Goal: Communication & Community: Answer question/provide support

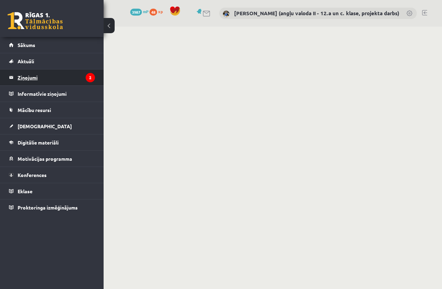
click at [42, 75] on legend "Ziņojumi 2" at bounding box center [56, 77] width 77 height 16
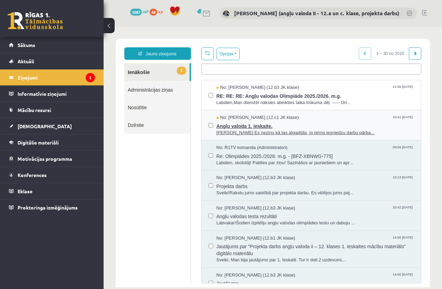
click at [255, 128] on span "Angļu valoda 1. ieskaite." at bounding box center [316, 125] width 198 height 9
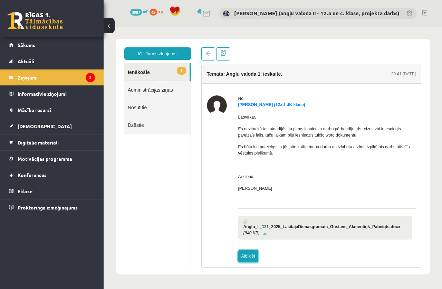
click at [246, 250] on link "Atbildēt" at bounding box center [248, 256] width 20 height 12
type input "**********"
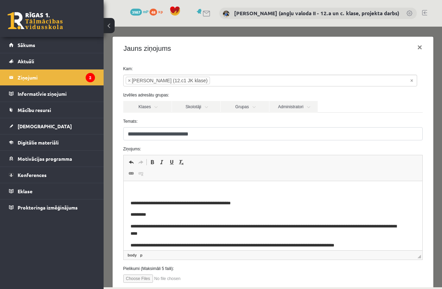
click at [155, 190] on p "Editor, wiswyg-editor-47433960716840-1760036630-976" at bounding box center [272, 191] width 285 height 7
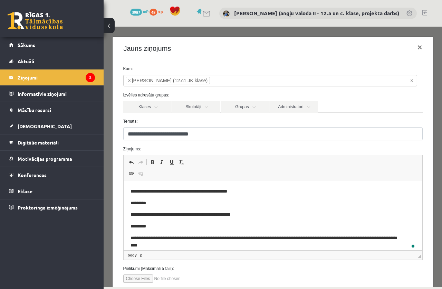
click at [130, 191] on p "**********" at bounding box center [267, 191] width 274 height 7
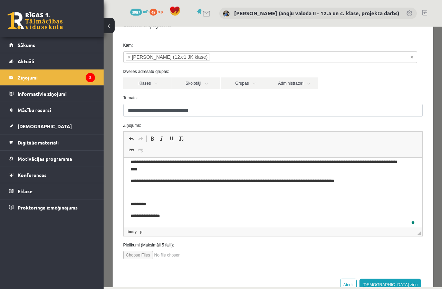
scroll to position [35, 0]
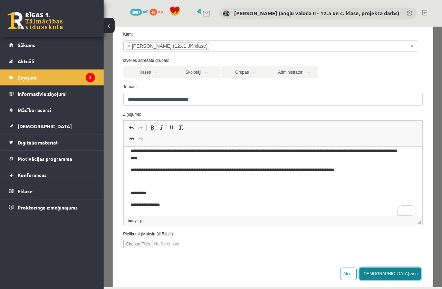
click at [404, 272] on button "[DEMOGRAPHIC_DATA] ziņu" at bounding box center [390, 273] width 61 height 12
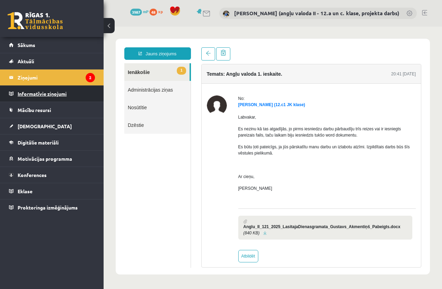
scroll to position [0, 0]
click at [29, 78] on legend "Ziņojumi 2" at bounding box center [56, 77] width 77 height 16
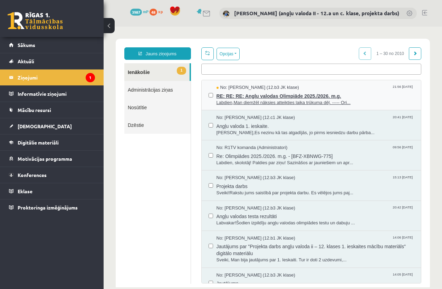
click at [287, 95] on span "RE: RE: RE: Angļu valodas Olimpiāde 2025./2026. m.g." at bounding box center [316, 95] width 198 height 9
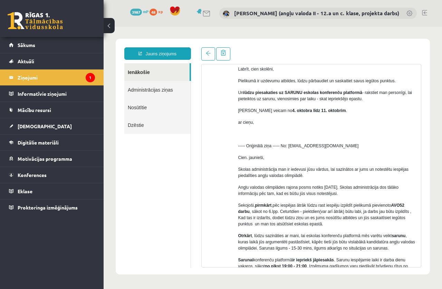
scroll to position [242, 0]
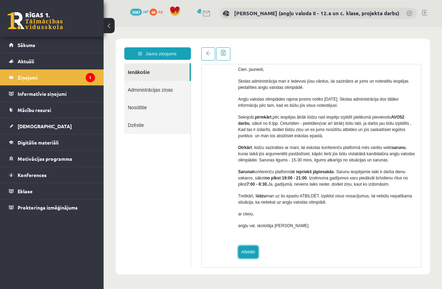
click at [254, 250] on link "Atbildēt" at bounding box center [248, 252] width 20 height 12
type input "**********"
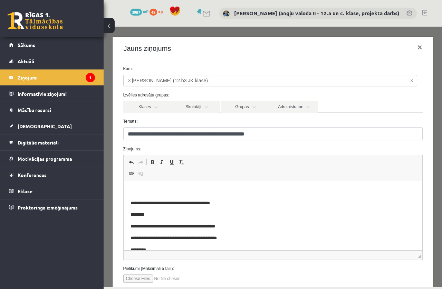
click at [151, 190] on p "Editor, wiswyg-editor-47433947694160-1760036680-260" at bounding box center [272, 191] width 285 height 7
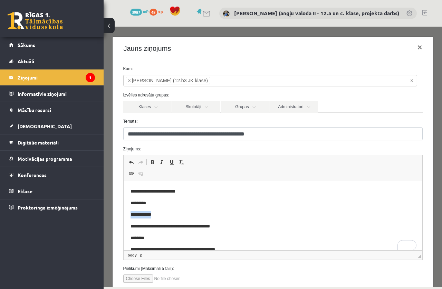
drag, startPoint x: 151, startPoint y: 213, endPoint x: 125, endPoint y: 212, distance: 26.6
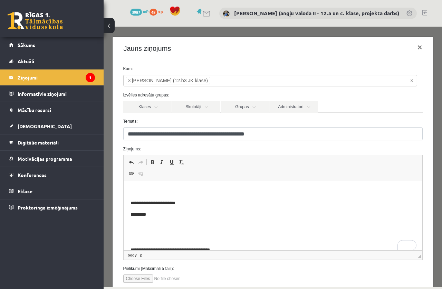
click at [131, 190] on p "To enrich screen reader interactions, please activate Accessibility in Grammarl…" at bounding box center [272, 191] width 285 height 7
